Goal: Communication & Community: Answer question/provide support

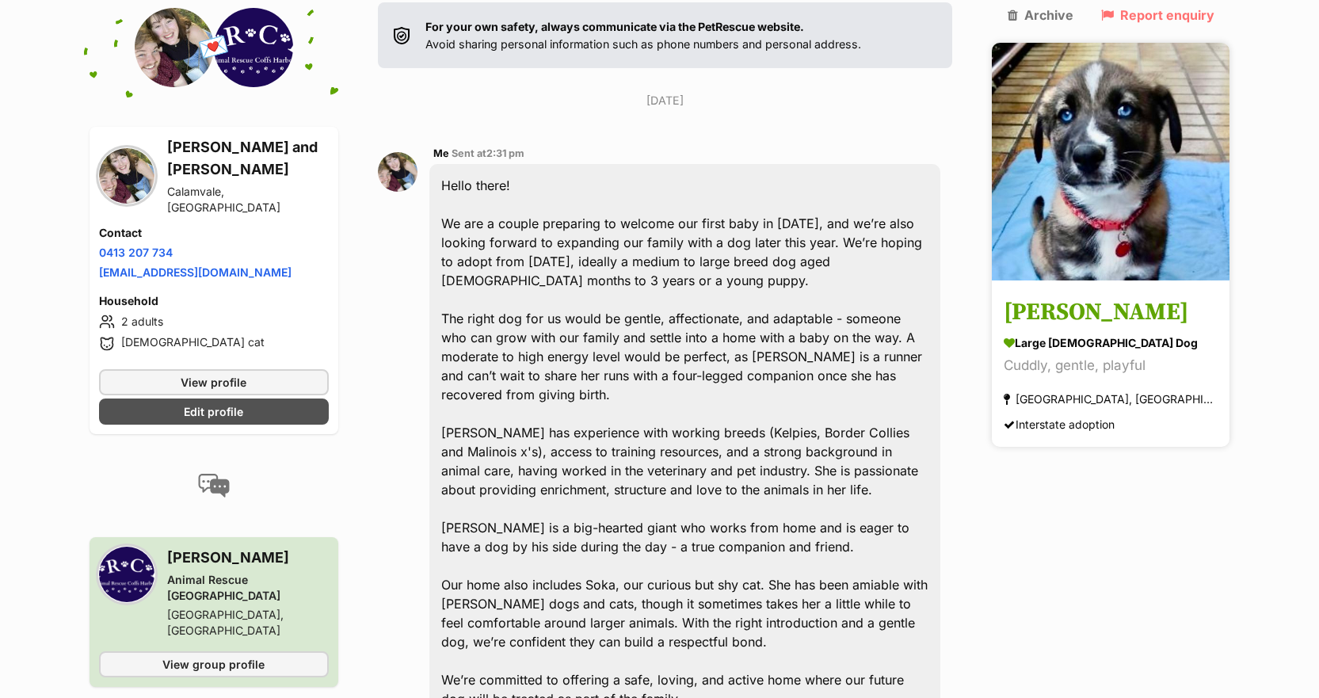
scroll to position [315, 0]
click at [1075, 167] on img at bounding box center [1111, 162] width 238 height 238
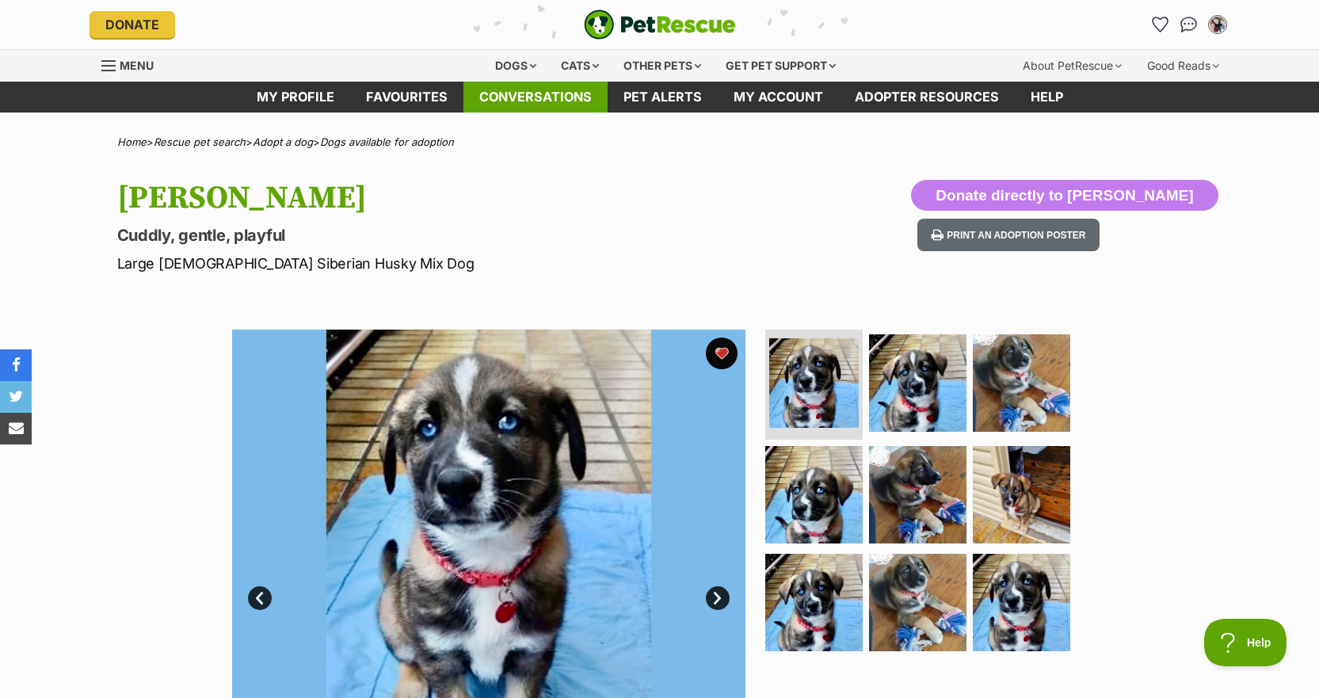
click at [498, 105] on link "Conversations" at bounding box center [536, 97] width 144 height 31
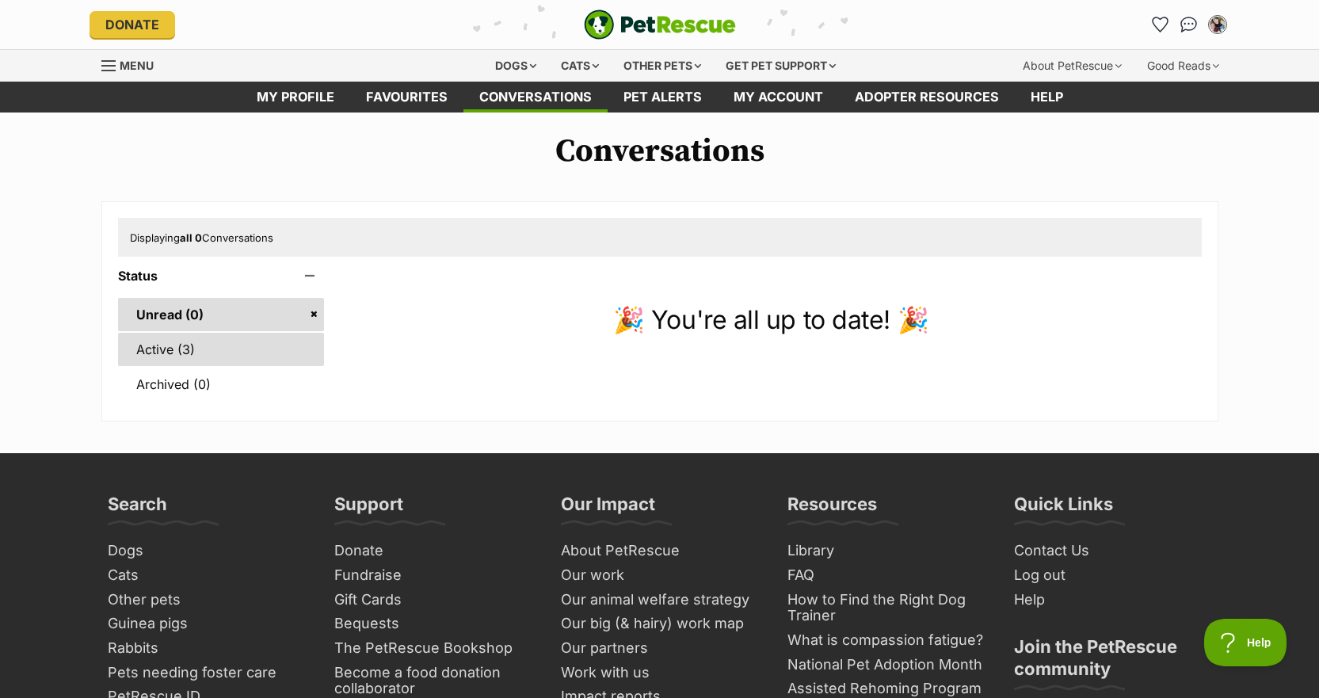
click at [193, 345] on link "Active (3)" at bounding box center [221, 349] width 207 height 33
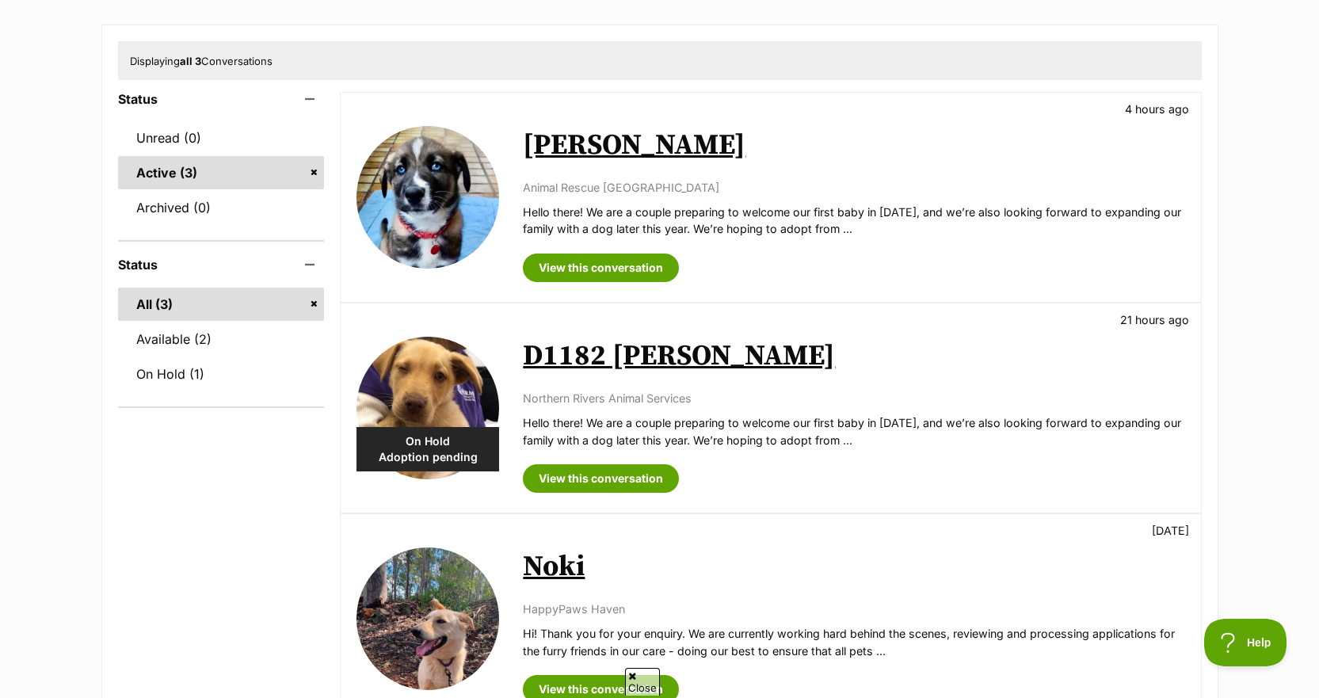
click at [432, 403] on img at bounding box center [428, 408] width 143 height 143
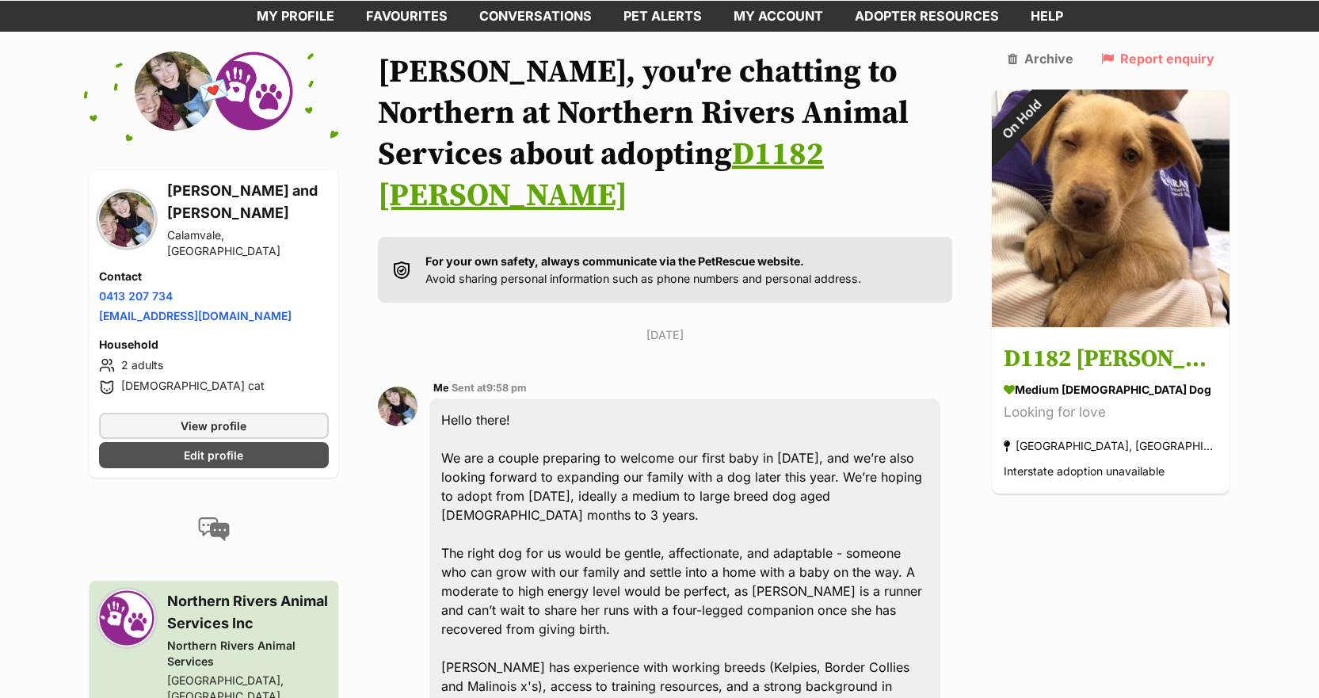
scroll to position [349, 0]
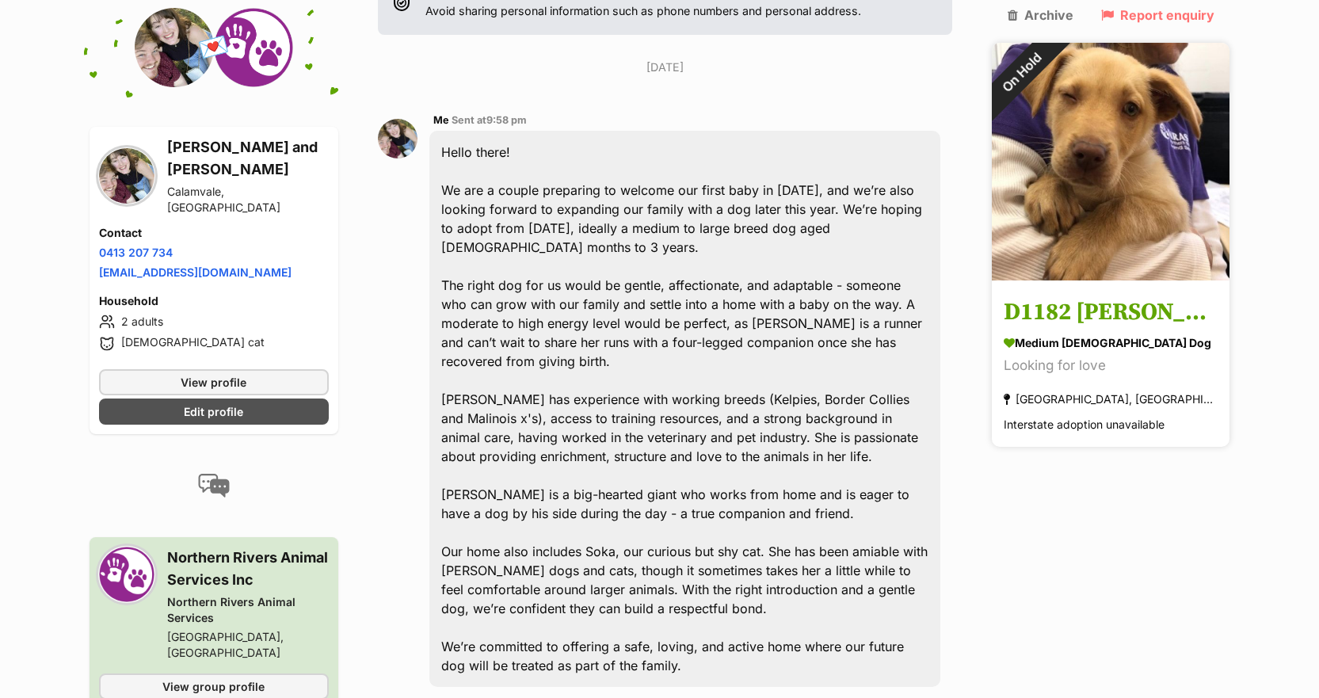
click at [1118, 112] on img at bounding box center [1111, 162] width 238 height 238
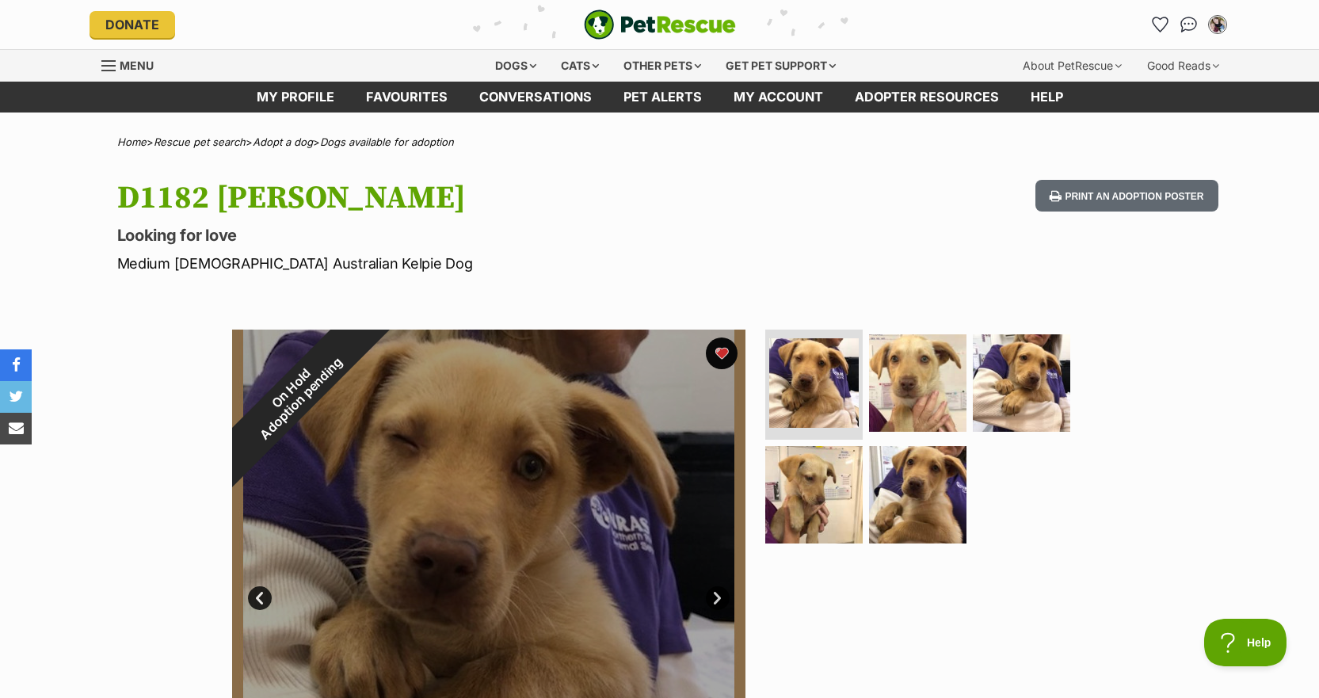
click at [708, 605] on link "Next" at bounding box center [718, 598] width 24 height 24
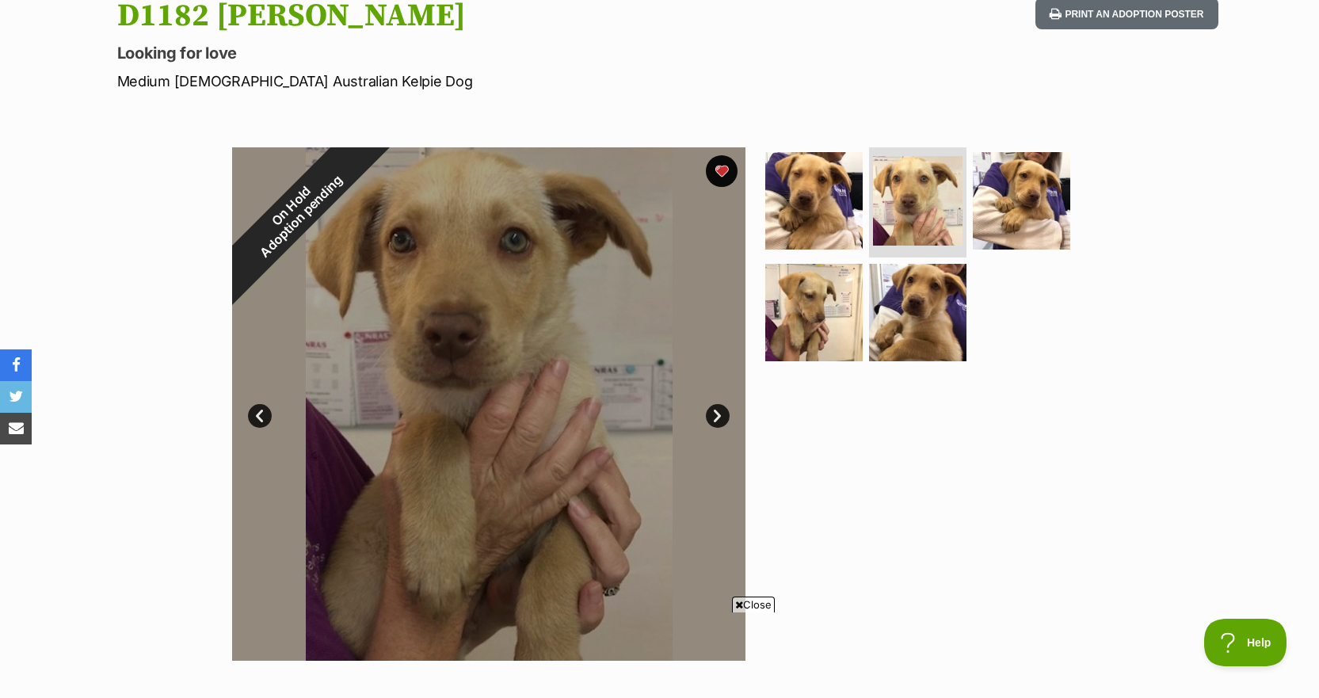
scroll to position [181, 0]
